Goal: Navigation & Orientation: Understand site structure

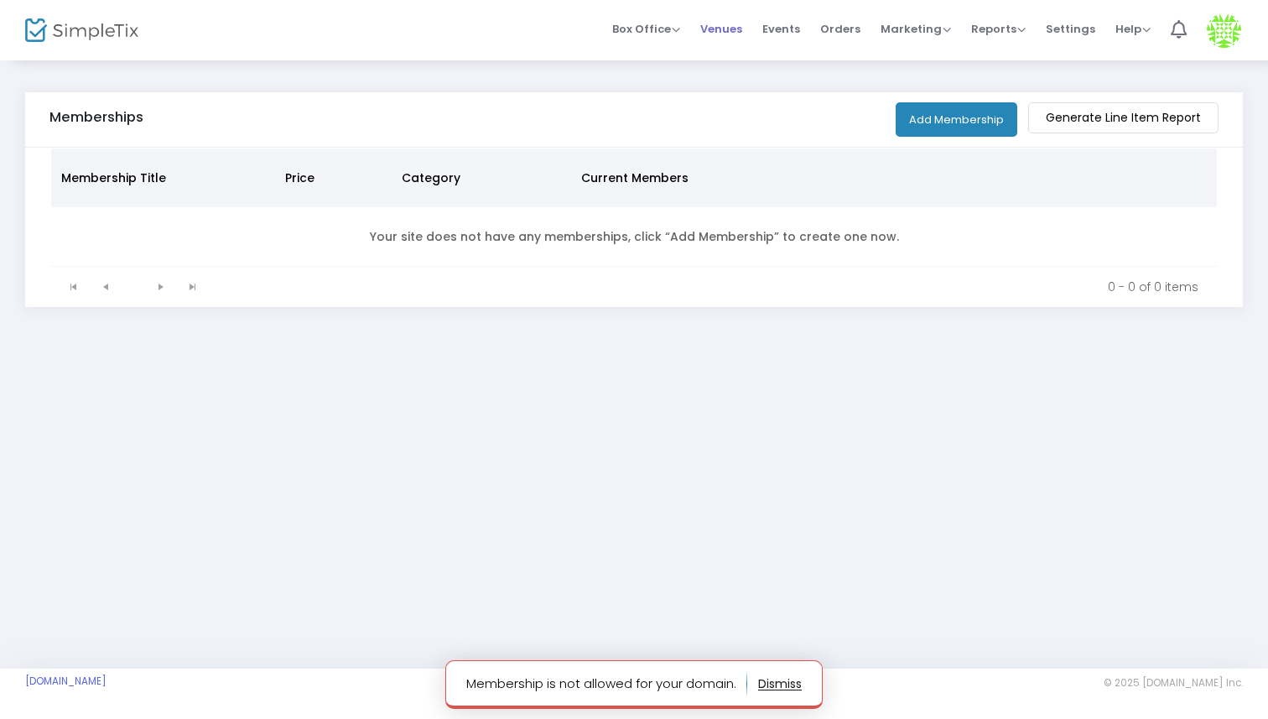
click at [722, 34] on span "Venues" at bounding box center [721, 29] width 42 height 43
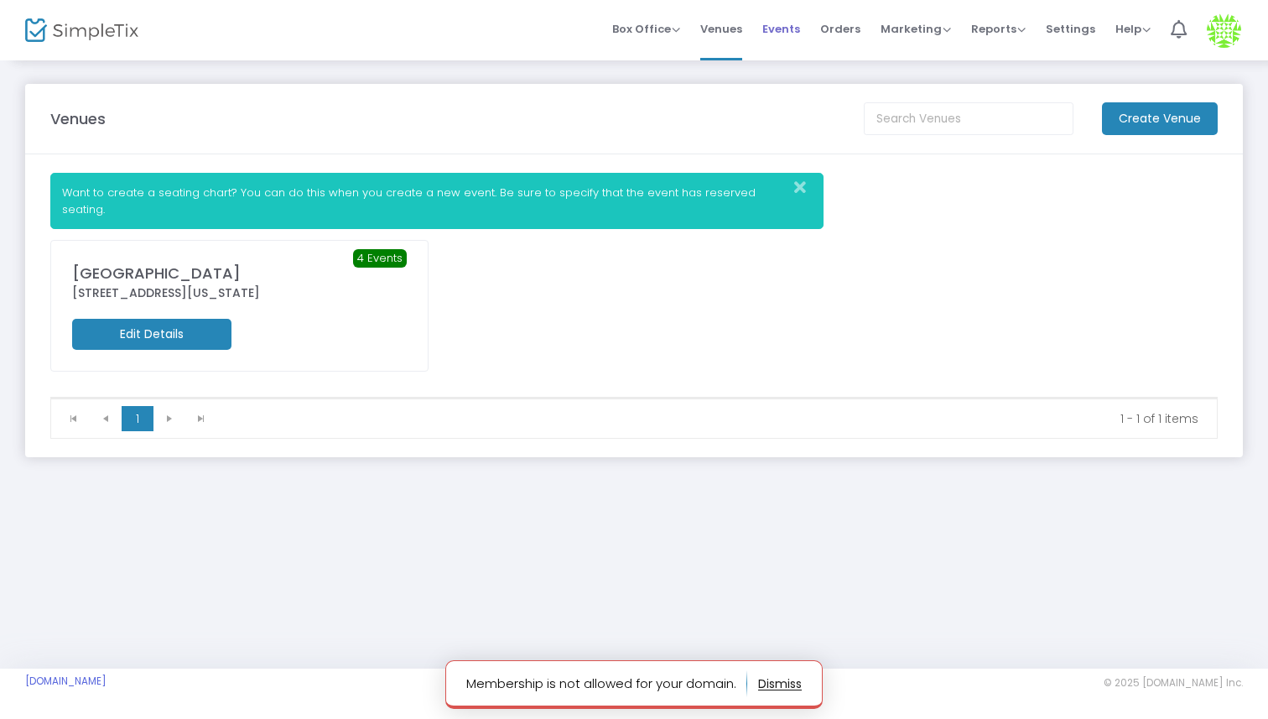
click at [794, 22] on span "Events" at bounding box center [781, 29] width 38 height 43
